Goal: Ask a question

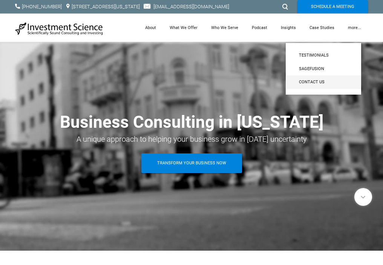
click at [309, 79] on span "Contact Us" at bounding box center [323, 82] width 49 height 7
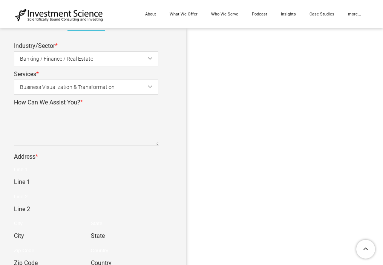
scroll to position [264, 0]
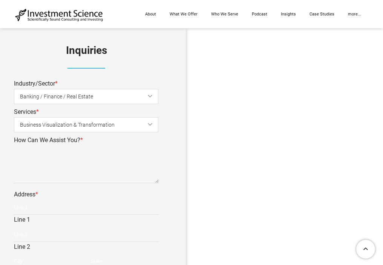
click at [50, 99] on span "Banking / Finance / Real Estate" at bounding box center [92, 96] width 144 height 17
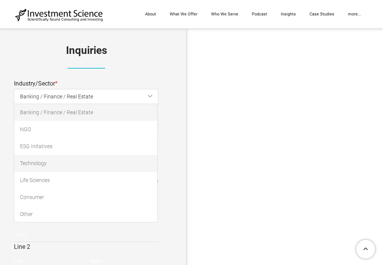
scroll to position [0, 0]
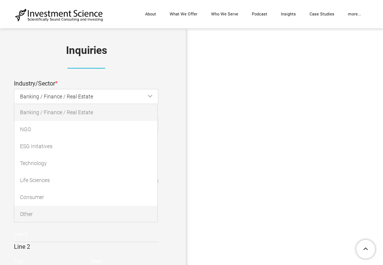
click at [40, 210] on link "Other" at bounding box center [85, 214] width 143 height 17
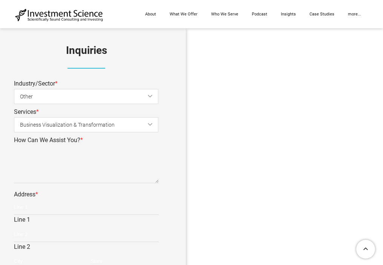
click at [54, 125] on span "Business Visualization & Transformation" at bounding box center [92, 124] width 144 height 17
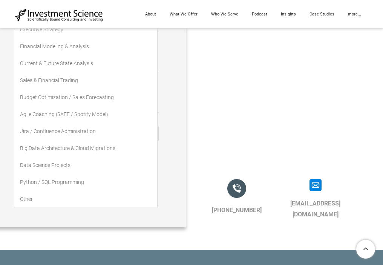
scroll to position [565, 0]
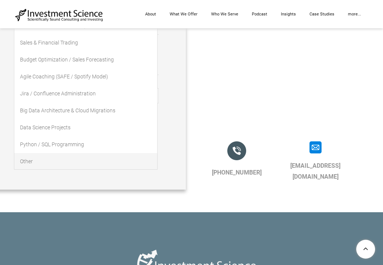
click at [41, 162] on link "Other" at bounding box center [85, 161] width 143 height 17
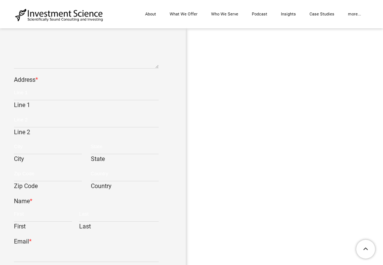
scroll to position [339, 0]
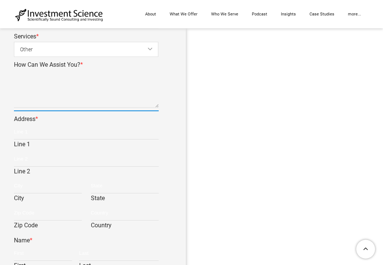
click at [49, 81] on textarea "How Can We Assist You? *" at bounding box center [86, 89] width 145 height 38
